Goal: Information Seeking & Learning: Learn about a topic

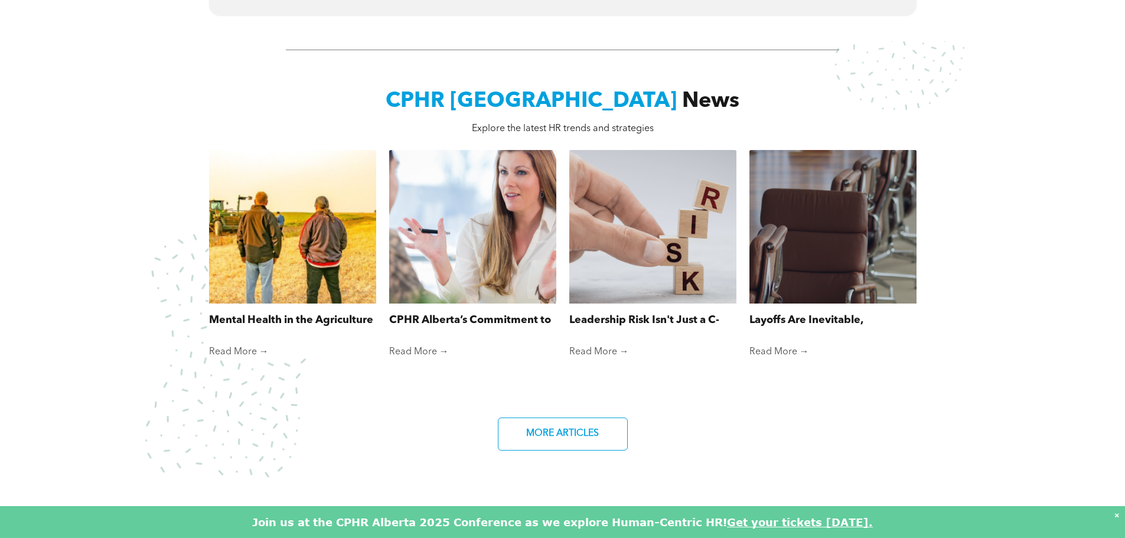
scroll to position [768, 0]
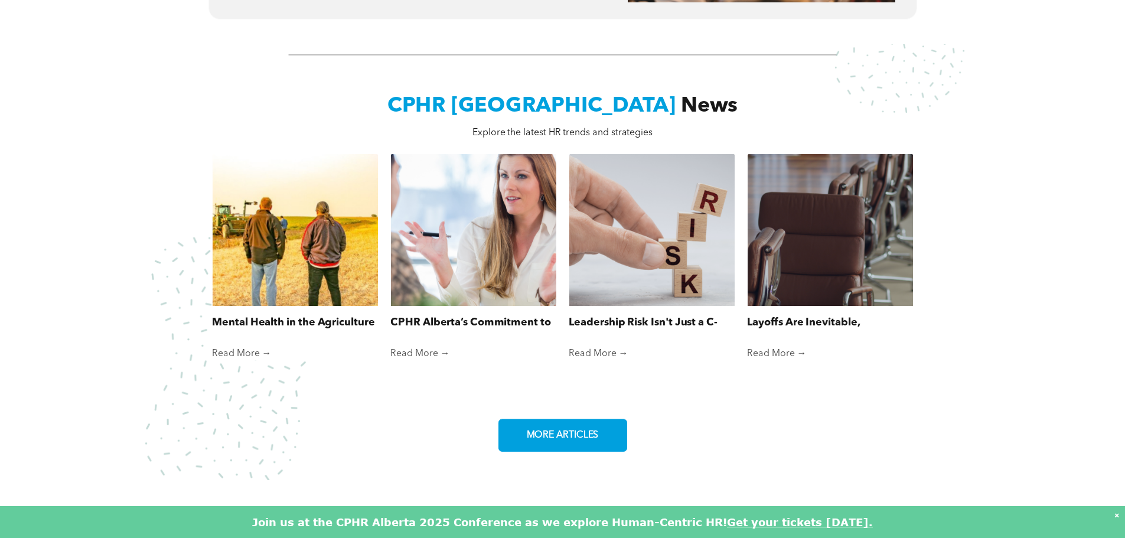
click at [548, 427] on span "MORE ARTICLES" at bounding box center [563, 435] width 80 height 23
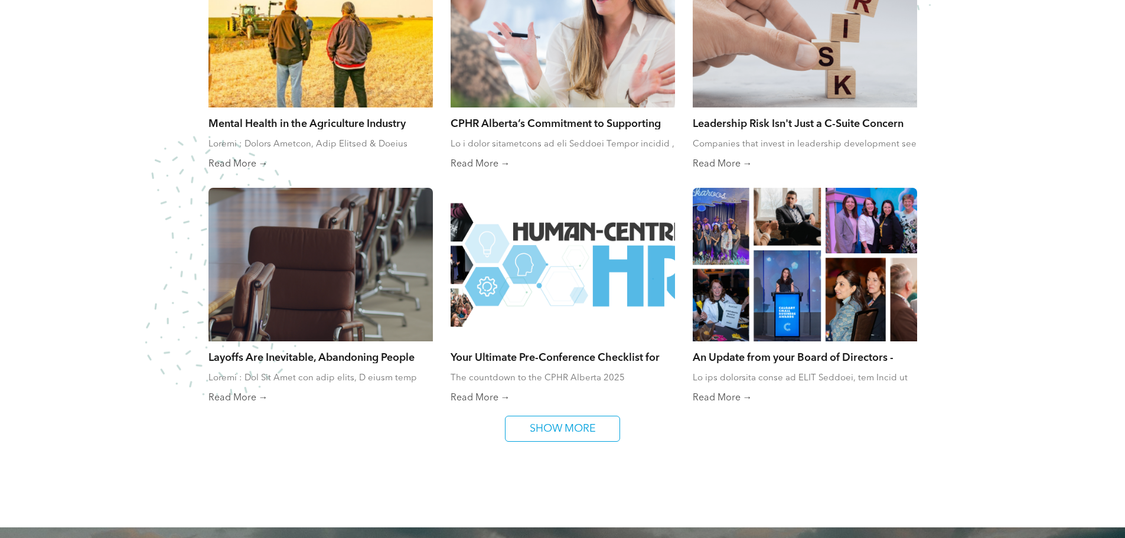
scroll to position [709, 0]
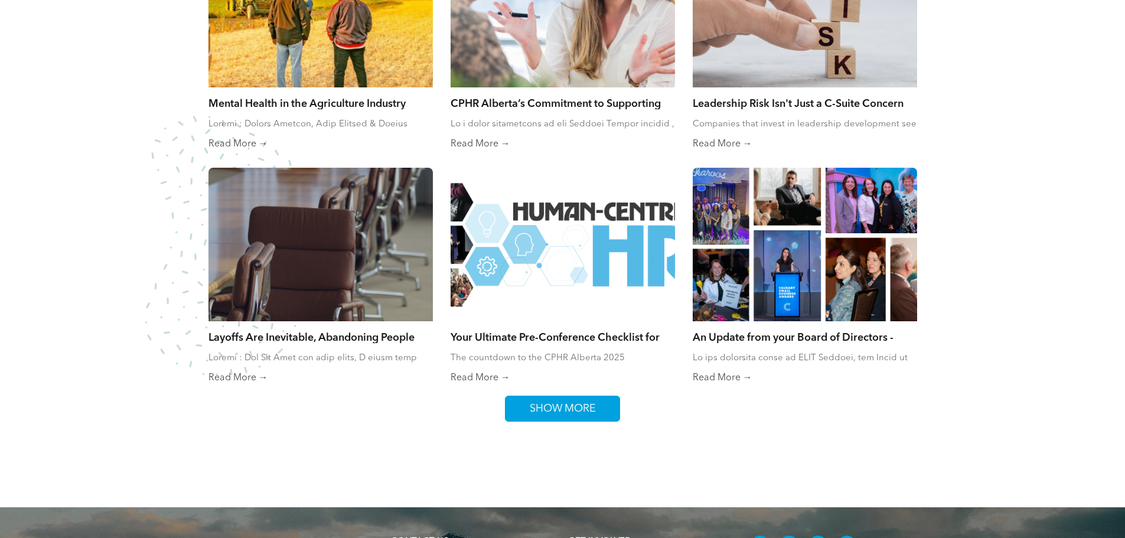
click at [526, 407] on span "SHOW MORE" at bounding box center [562, 408] width 74 height 25
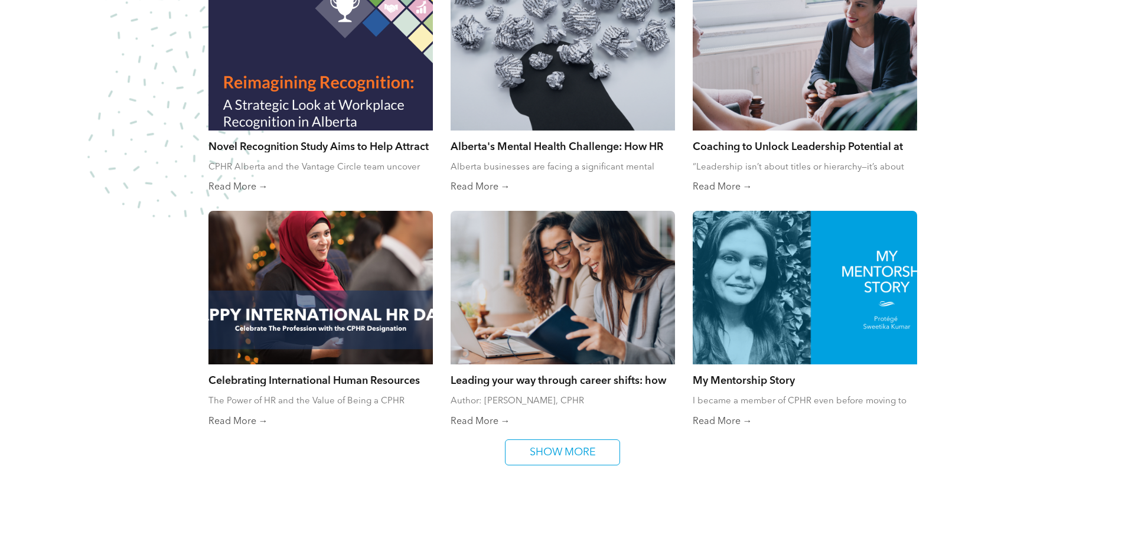
scroll to position [1181, 0]
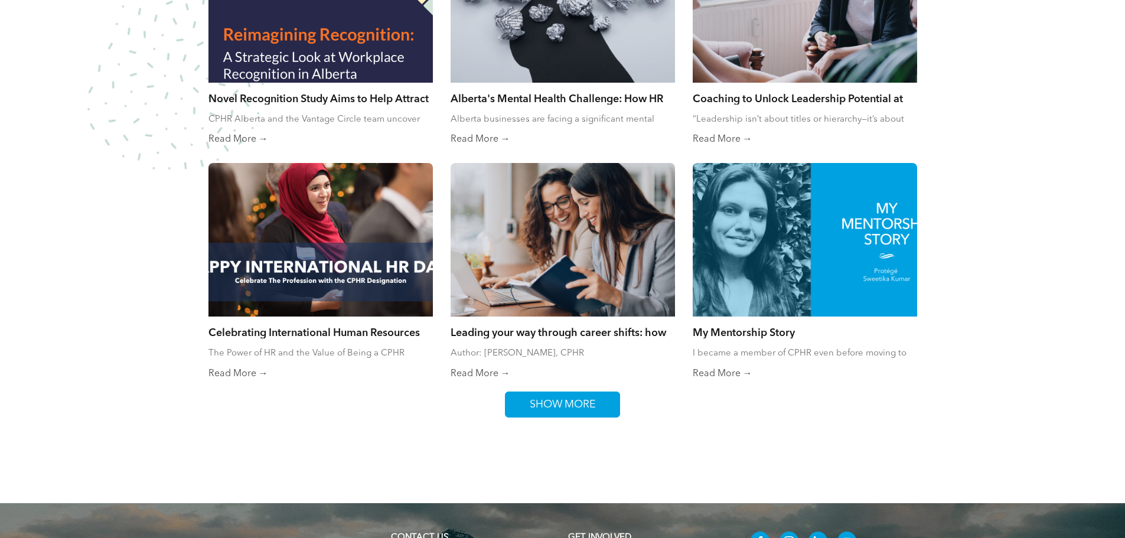
click at [563, 406] on span "SHOW MORE" at bounding box center [562, 404] width 74 height 25
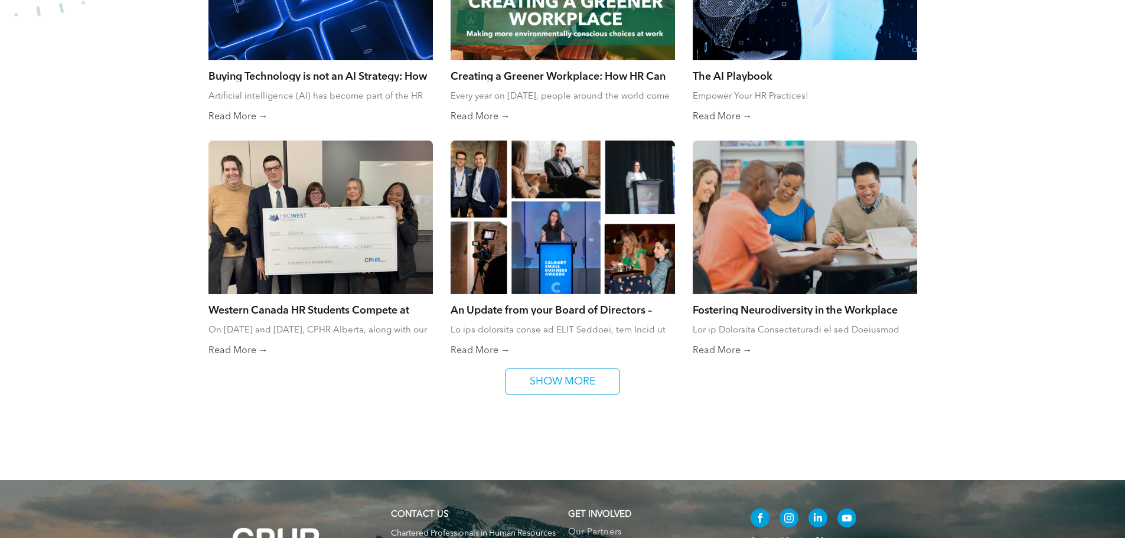
scroll to position [1653, 0]
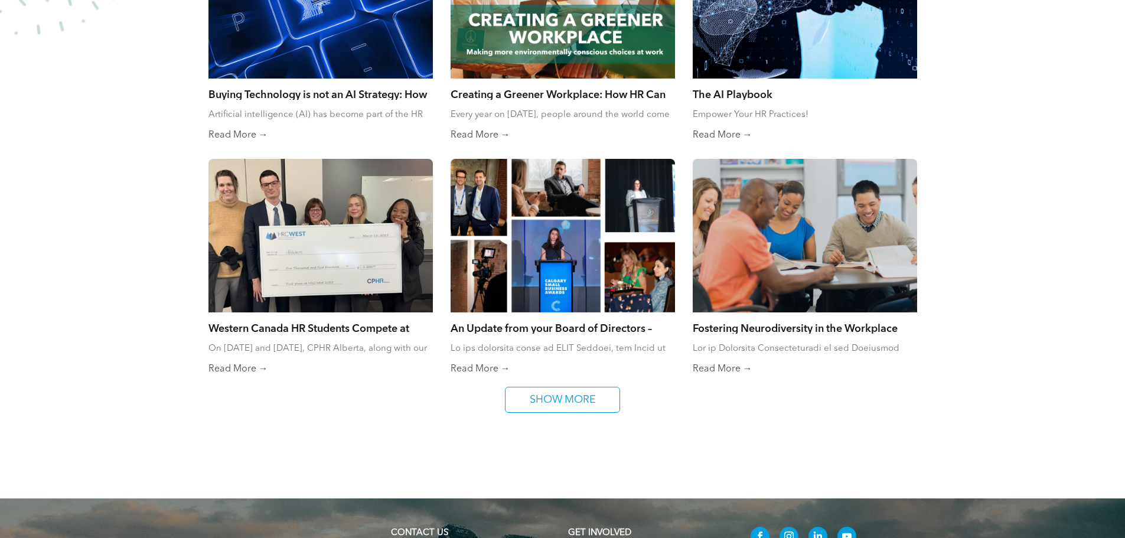
click at [369, 282] on div at bounding box center [320, 235] width 238 height 163
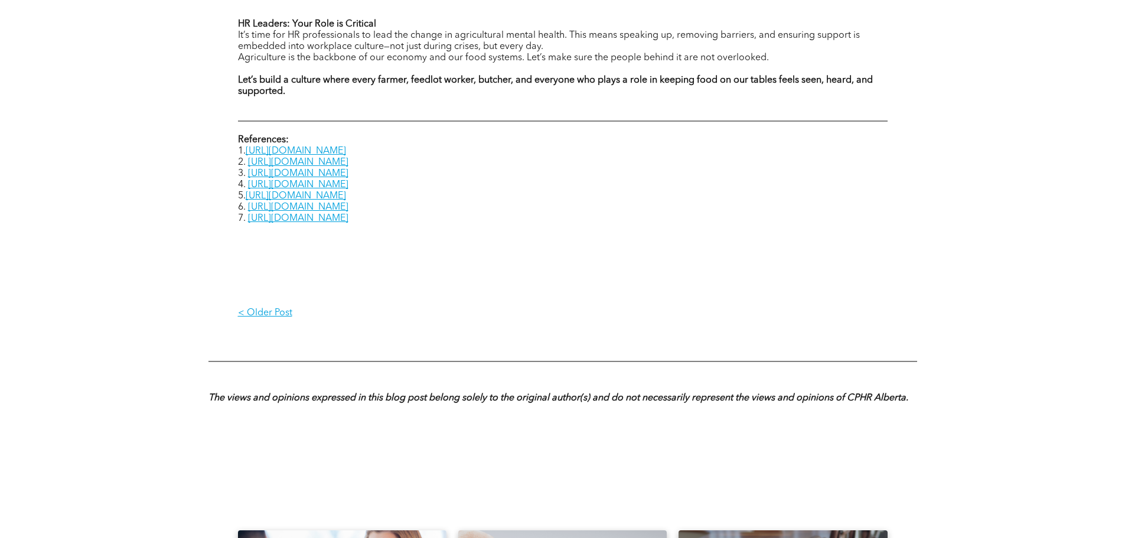
scroll to position [1535, 0]
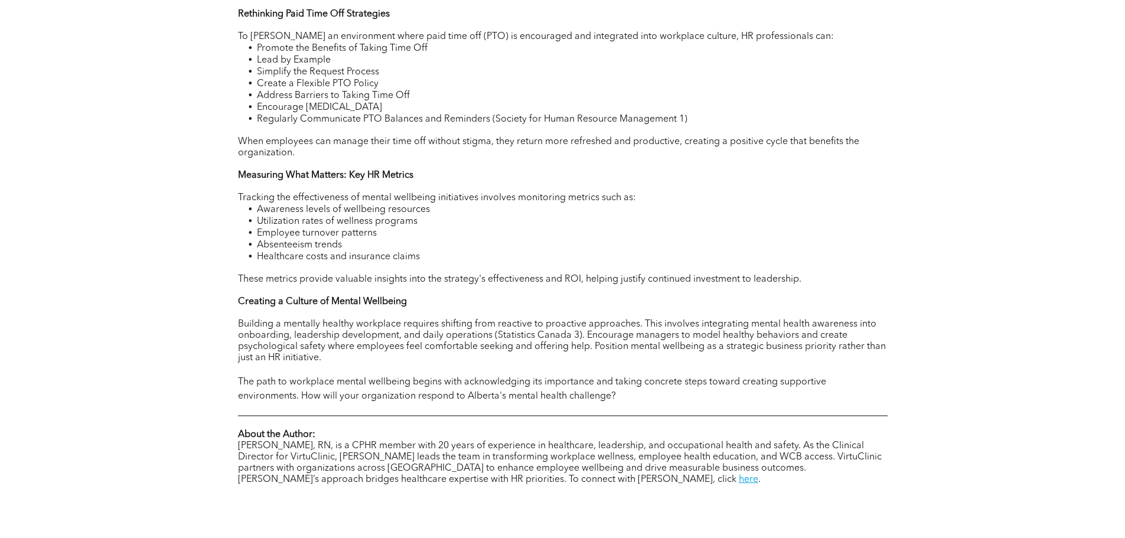
scroll to position [1063, 0]
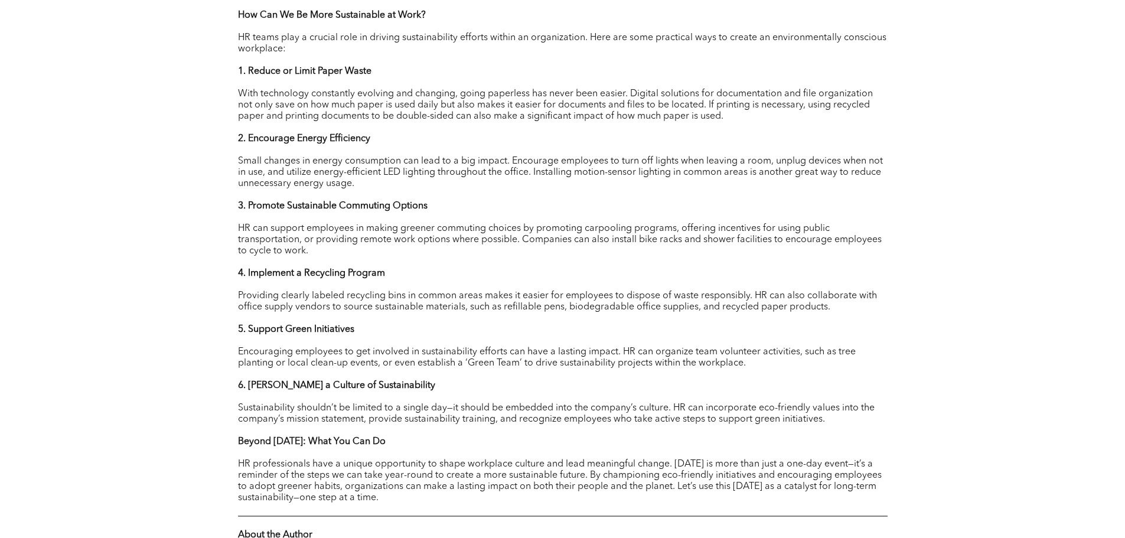
scroll to position [1004, 0]
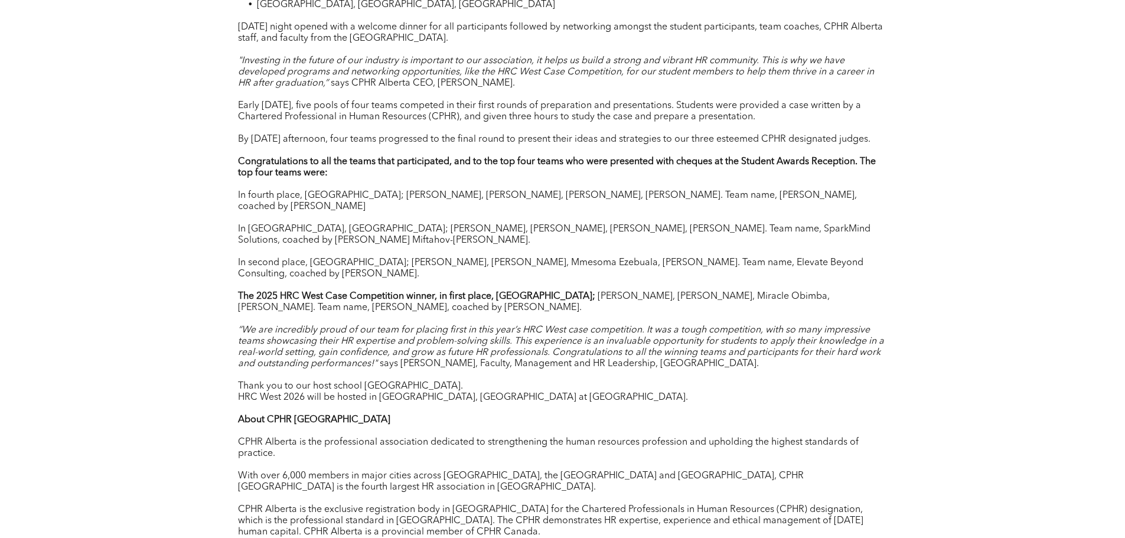
scroll to position [1122, 0]
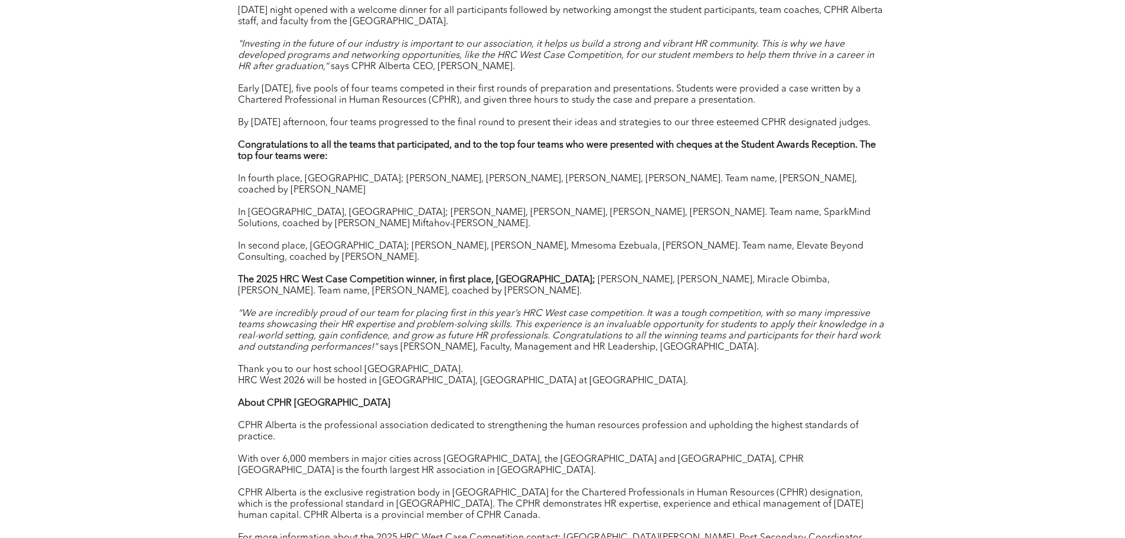
drag, startPoint x: 350, startPoint y: 257, endPoint x: 356, endPoint y: 265, distance: 9.7
drag, startPoint x: 356, startPoint y: 265, endPoint x: 254, endPoint y: 290, distance: 104.7
click at [254, 309] on span "“We are incredibly proud of our team for placing first in this year’s HRC West …" at bounding box center [561, 330] width 646 height 43
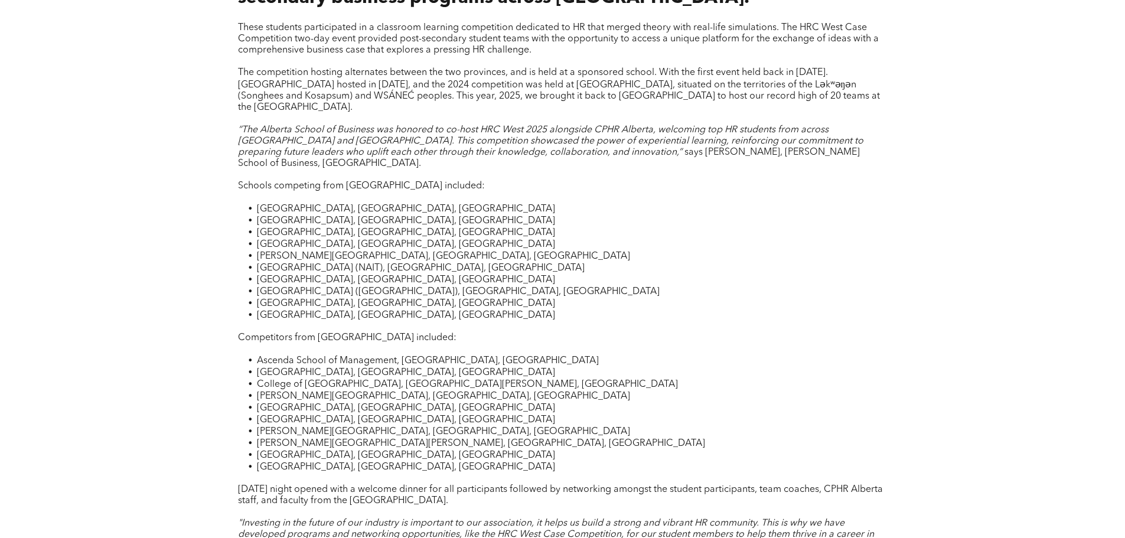
scroll to position [649, 0]
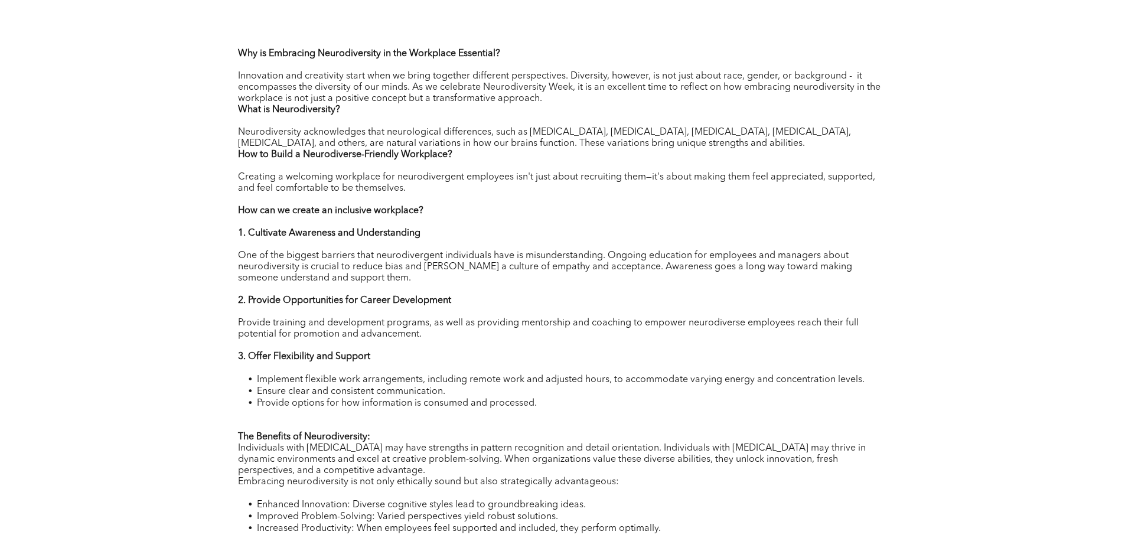
scroll to position [472, 0]
click at [571, 208] on p "How can we create an inclusive workplace?" at bounding box center [562, 211] width 649 height 11
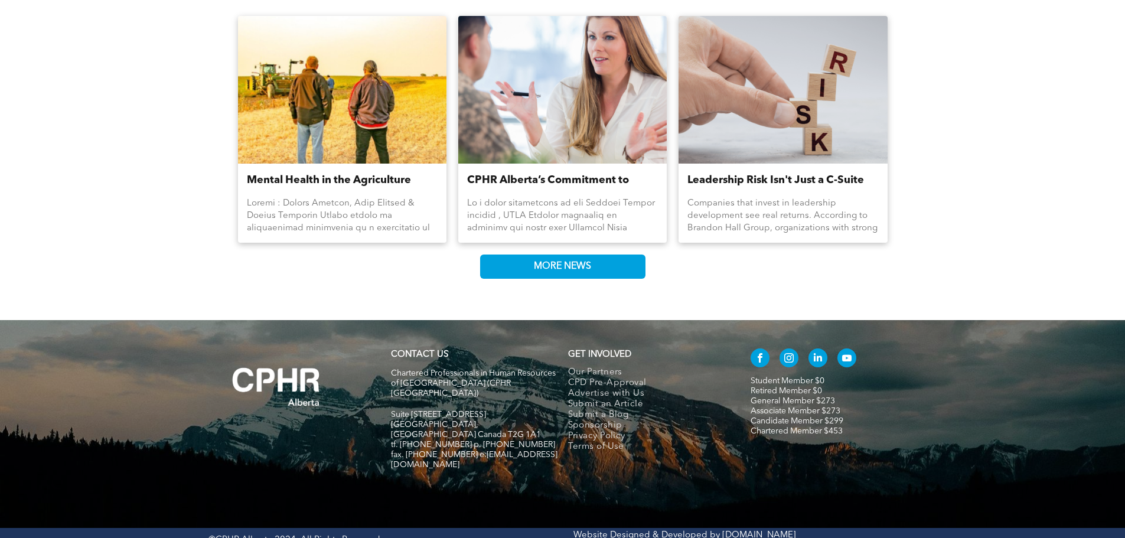
scroll to position [1527, 0]
